Goal: Contribute content: Add original content to the website for others to see

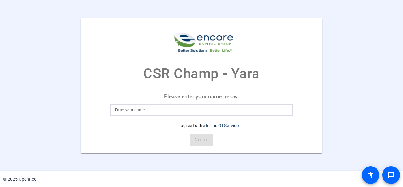
click at [217, 106] on input at bounding box center [201, 110] width 173 height 8
type input "[PERSON_NAME]"
click at [201, 126] on label "I agree to the Terms Of Service" at bounding box center [208, 125] width 62 height 6
click at [177, 126] on input "I agree to the Terms Of Service" at bounding box center [170, 125] width 13 height 13
checkbox input "true"
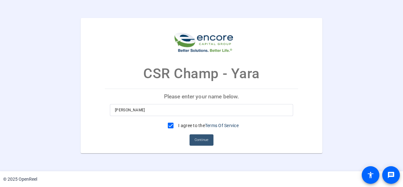
click at [208, 141] on span "Continue" at bounding box center [201, 139] width 14 height 9
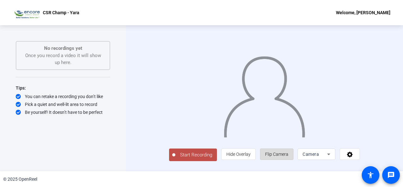
click at [288, 160] on span "Flip Camera" at bounding box center [276, 154] width 23 height 12
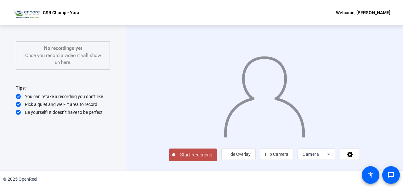
click at [169, 154] on button "Start Recording" at bounding box center [193, 154] width 48 height 13
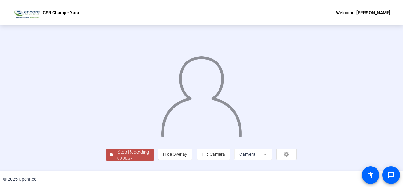
click at [217, 122] on img at bounding box center [201, 94] width 82 height 86
click at [117, 161] on div "00:00:39" at bounding box center [132, 158] width 31 height 6
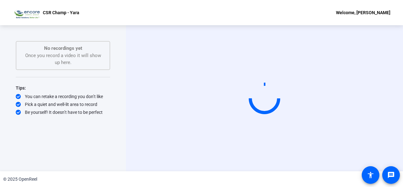
scroll to position [0, 0]
